Goal: Information Seeking & Learning: Understand process/instructions

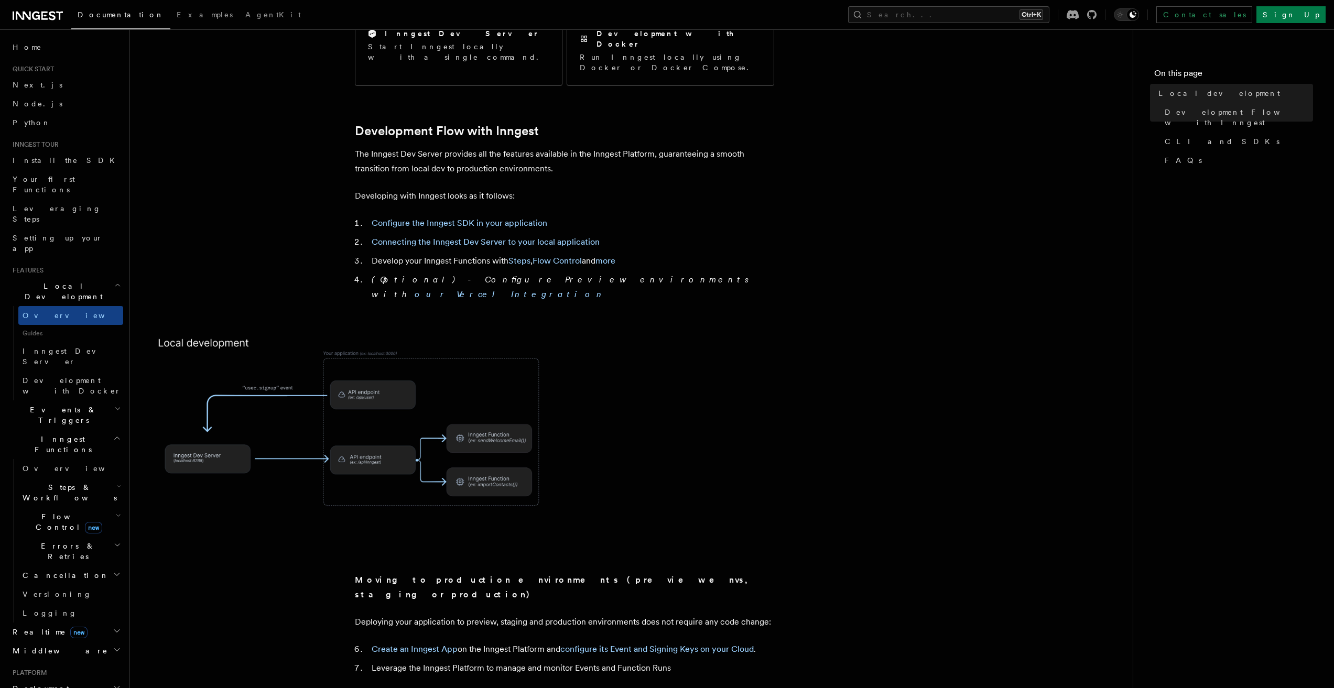
scroll to position [472, 0]
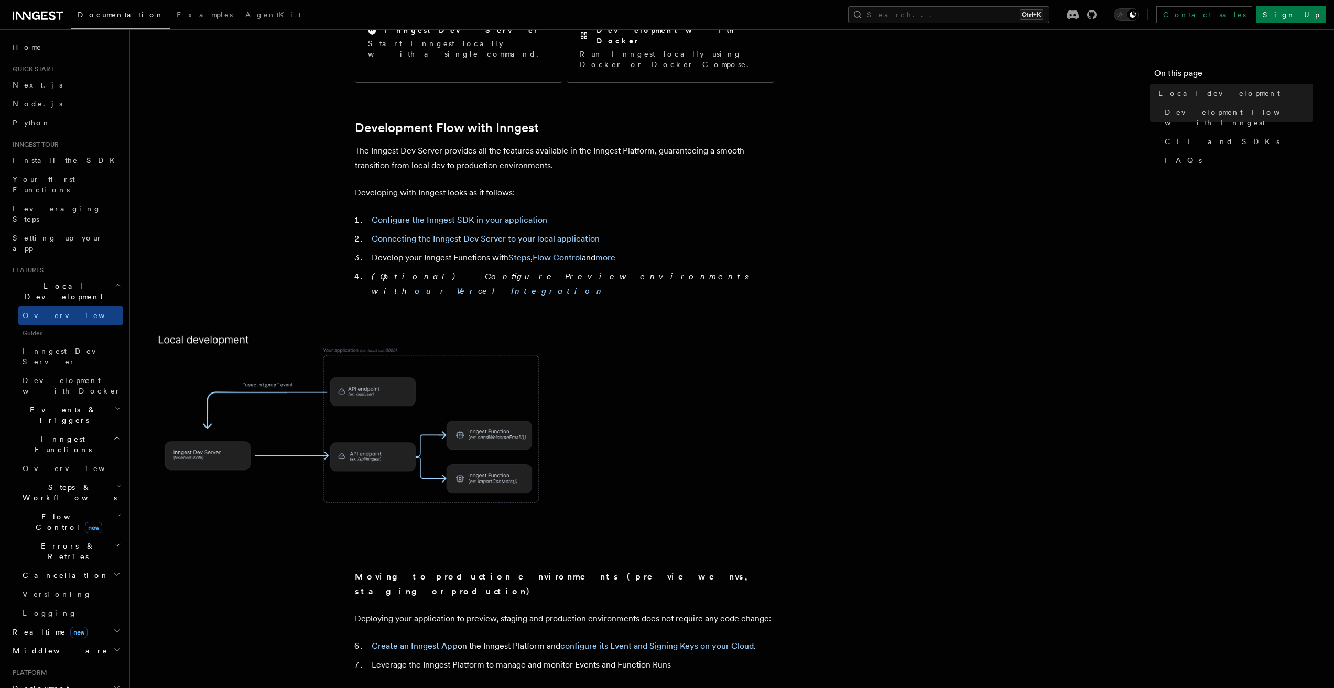
click at [454, 251] on li "Develop your Inngest Functions with Steps , Flow Control and more" at bounding box center [572, 258] width 406 height 15
click at [452, 272] on em "(Optional) - Configure Preview environments with our Vercel Integration" at bounding box center [563, 284] width 383 height 25
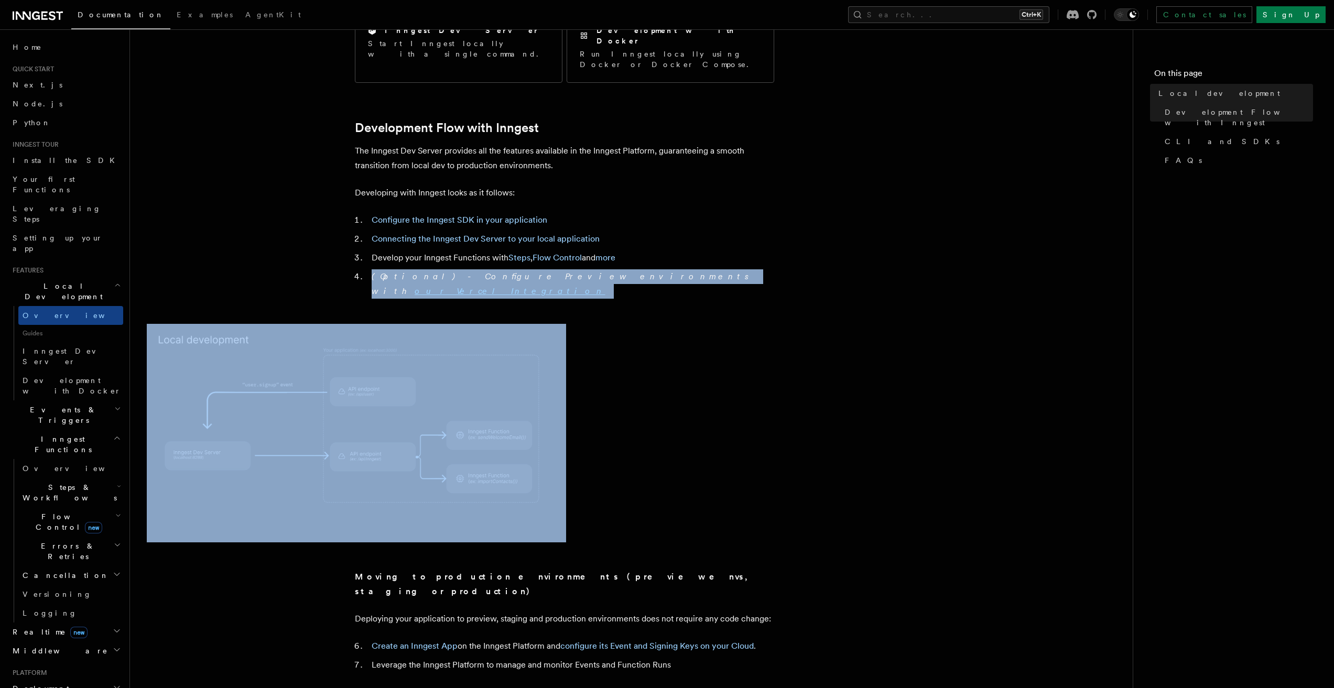
click at [452, 272] on em "(Optional) - Configure Preview environments with our Vercel Integration" at bounding box center [563, 284] width 383 height 25
click at [451, 266] on article "Features Local development Inngest's tooling makes it easy to develop your func…" at bounding box center [631, 683] width 969 height 2218
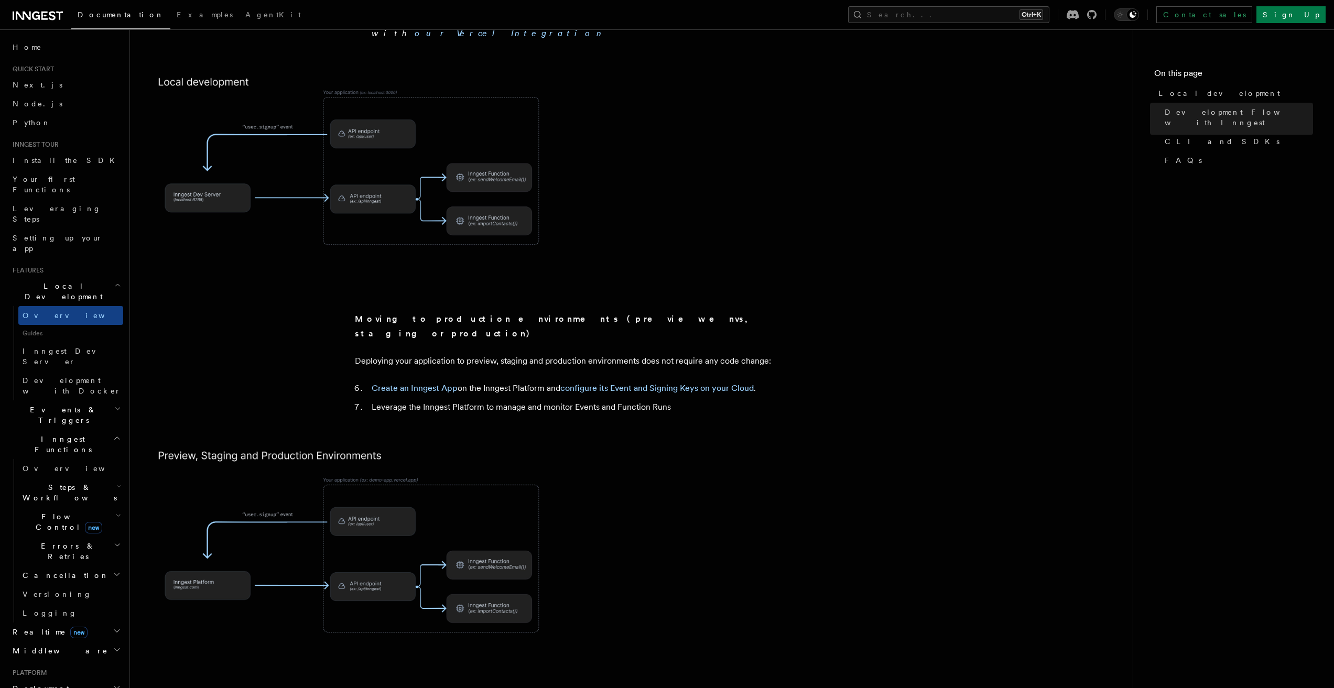
scroll to position [734, 0]
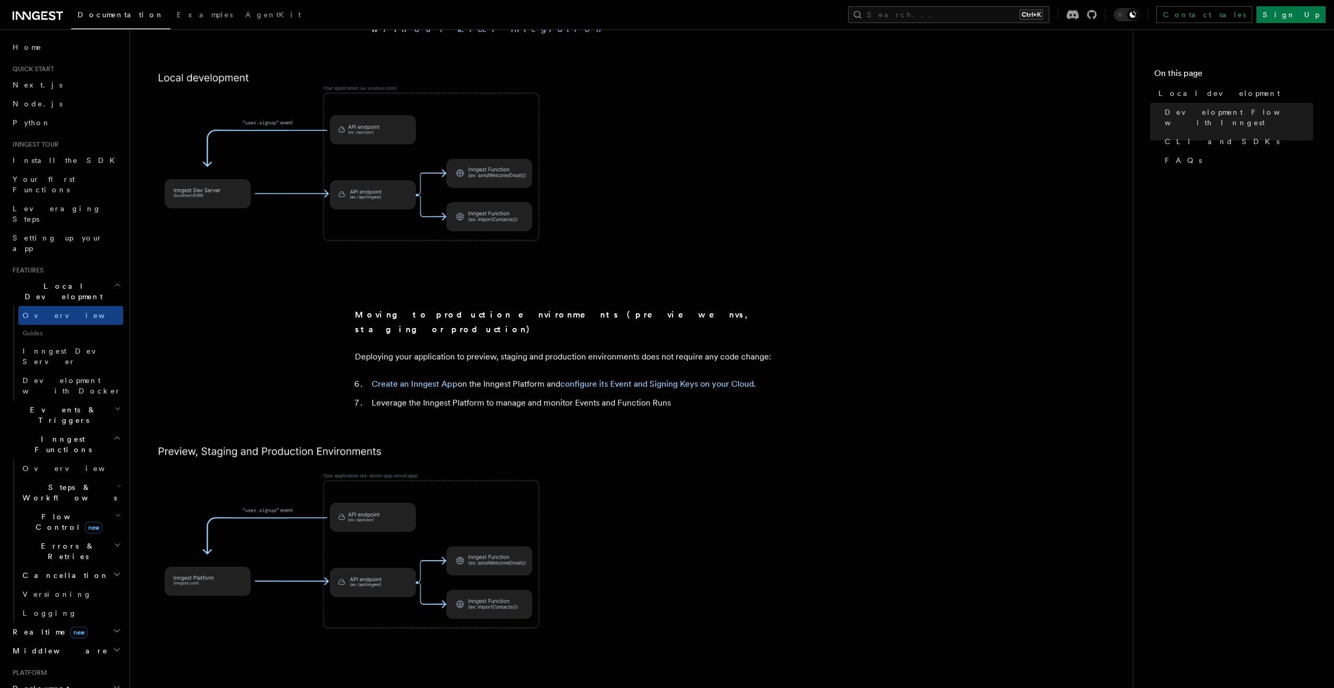
click at [455, 310] on strong "Moving to production environments (preview envs, staging or production)" at bounding box center [554, 322] width 399 height 25
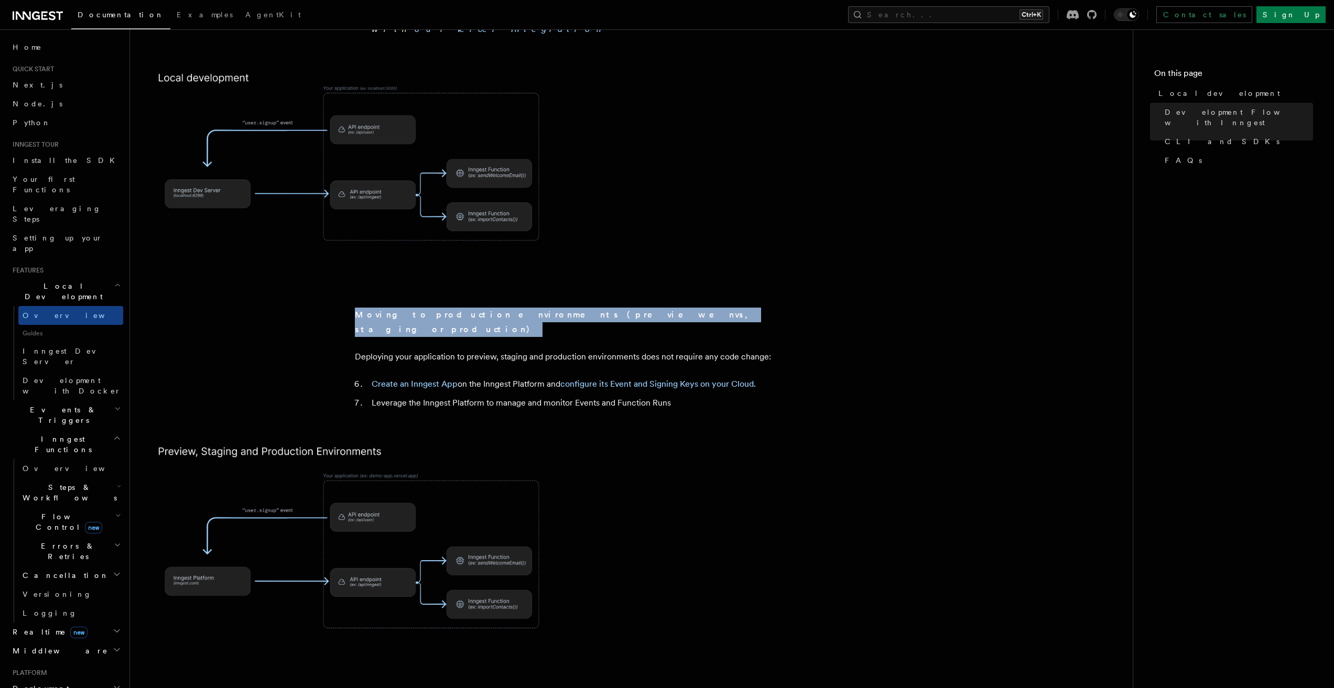
click at [455, 310] on strong "Moving to production environments (preview envs, staging or production)" at bounding box center [554, 322] width 399 height 25
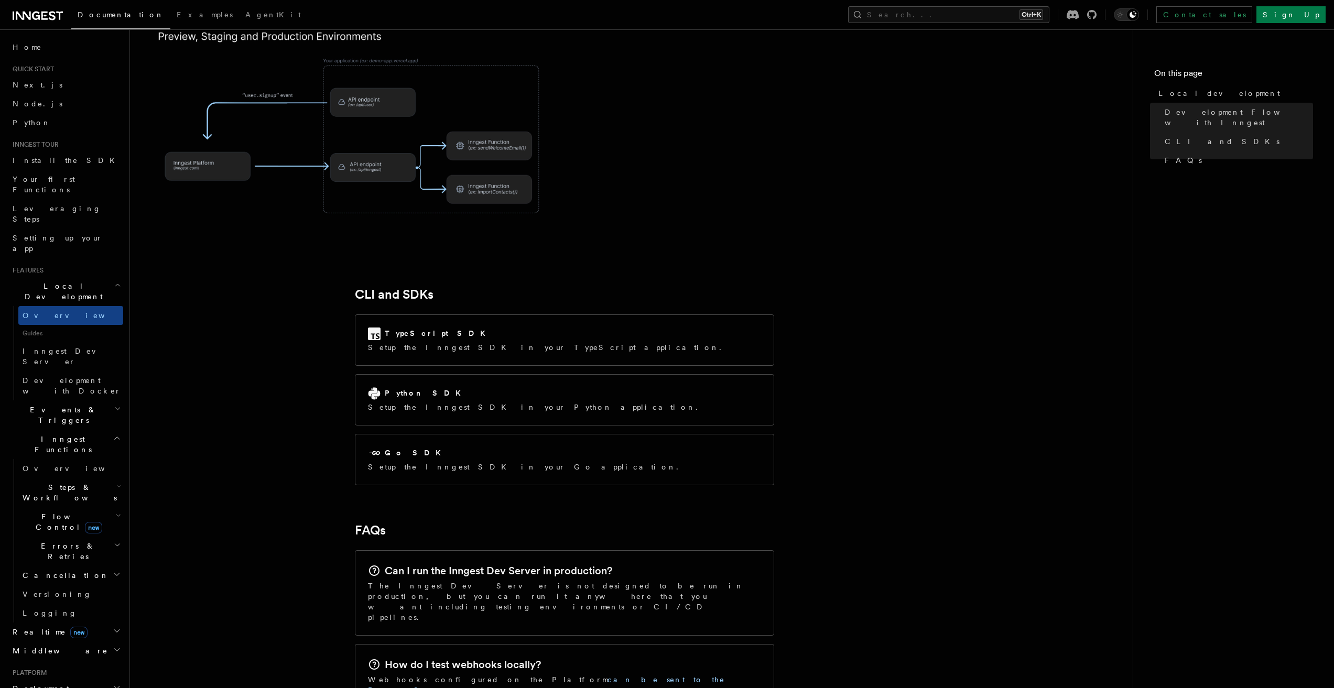
scroll to position [1153, 0]
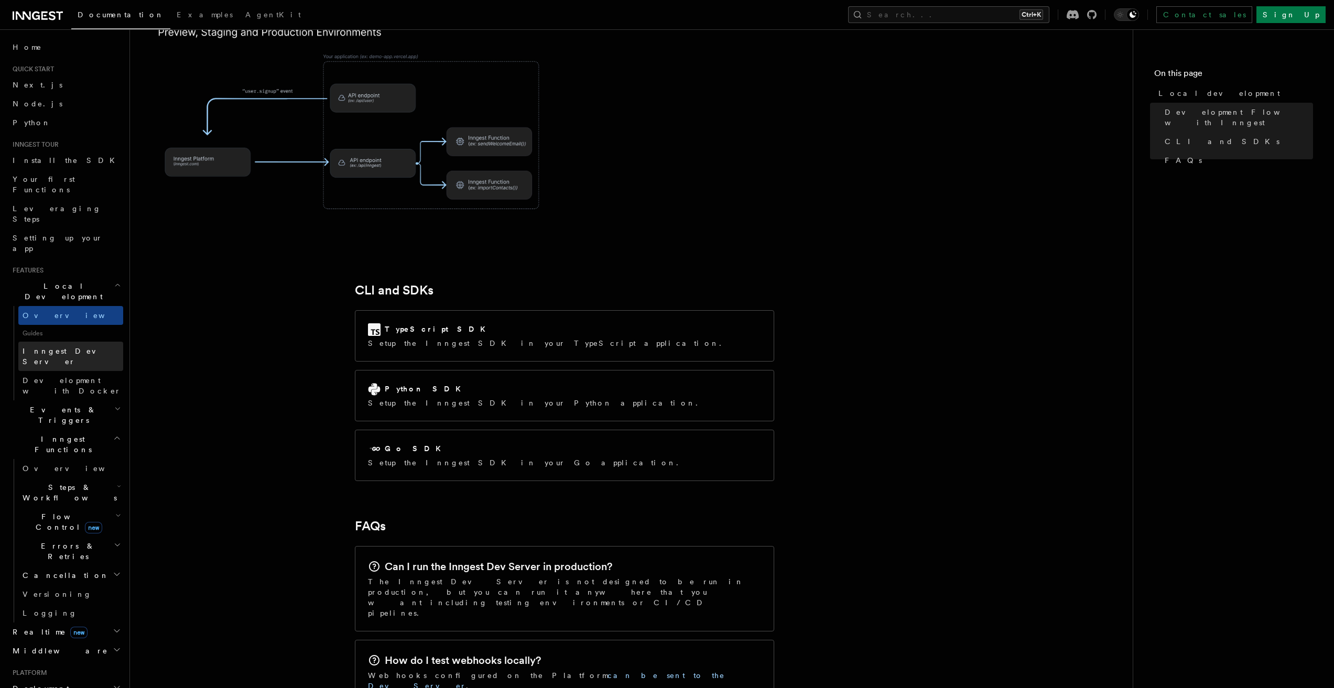
click at [57, 347] on span "Inngest Dev Server" at bounding box center [68, 356] width 90 height 19
